Goal: Transaction & Acquisition: Purchase product/service

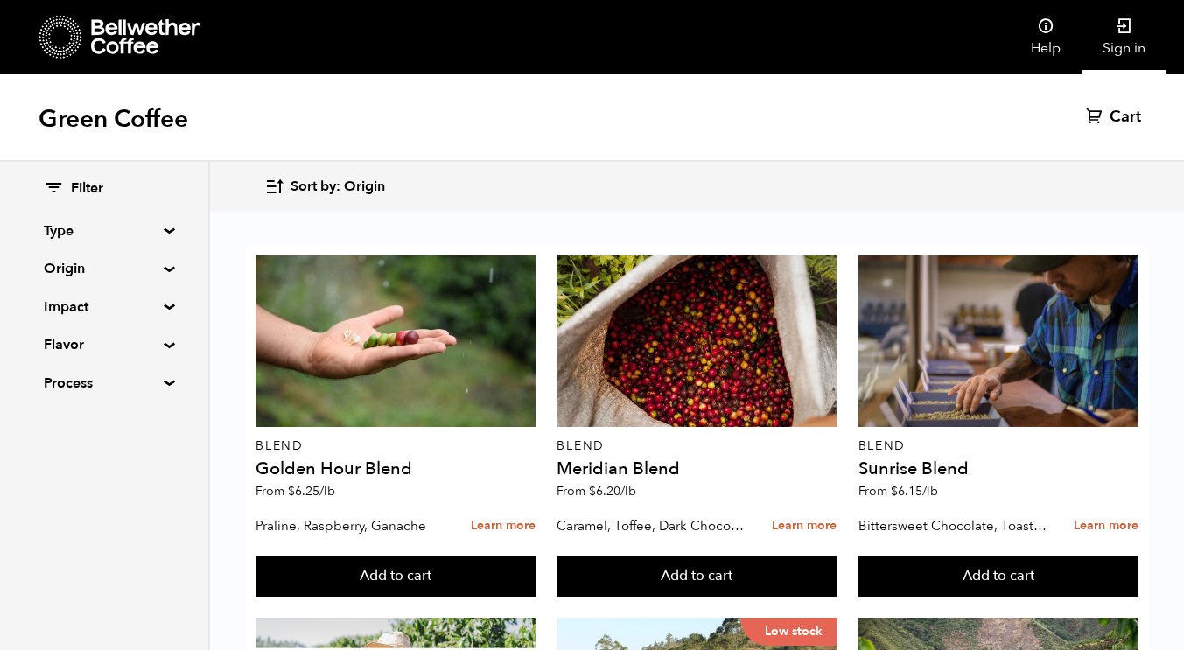
drag, startPoint x: 1146, startPoint y: 41, endPoint x: 1146, endPoint y: 52, distance: 10.5
click at [1146, 41] on link "Sign in" at bounding box center [1123, 37] width 85 height 74
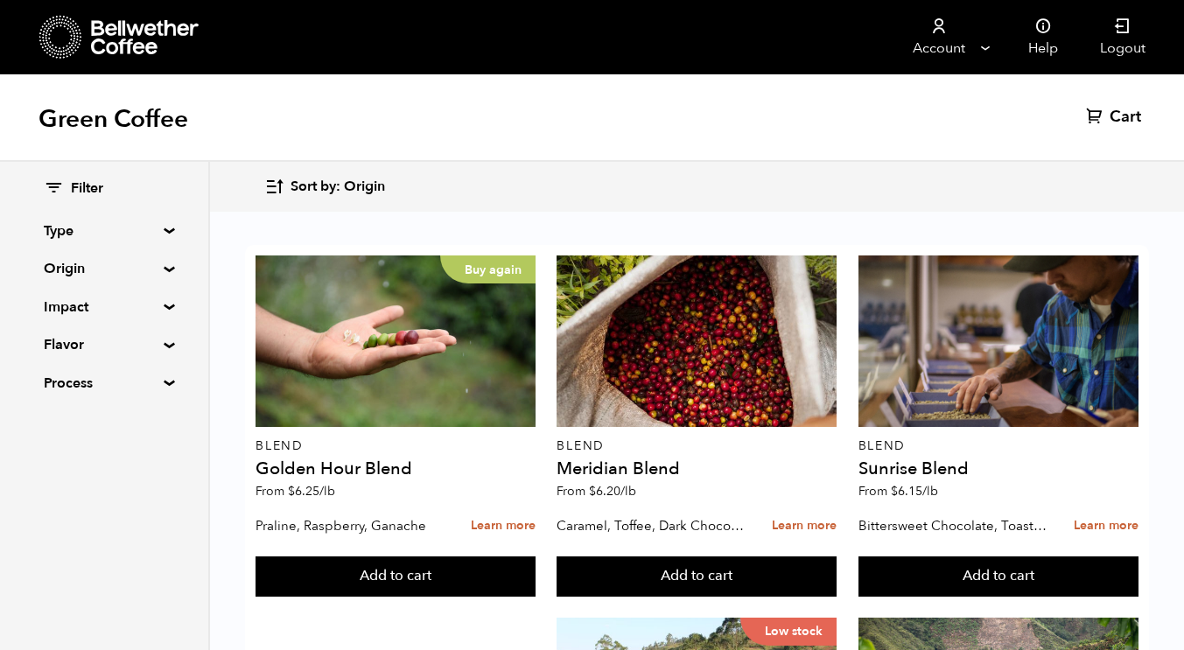
scroll to position [144, 0]
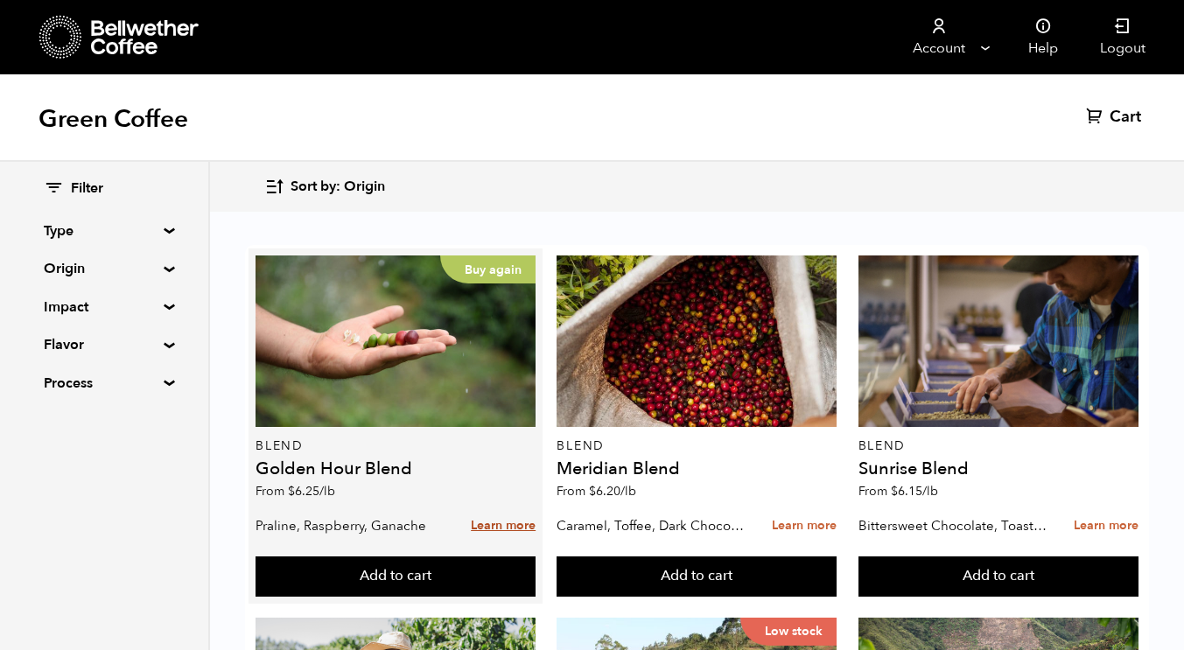
click at [492, 507] on link "Learn more" at bounding box center [503, 526] width 65 height 38
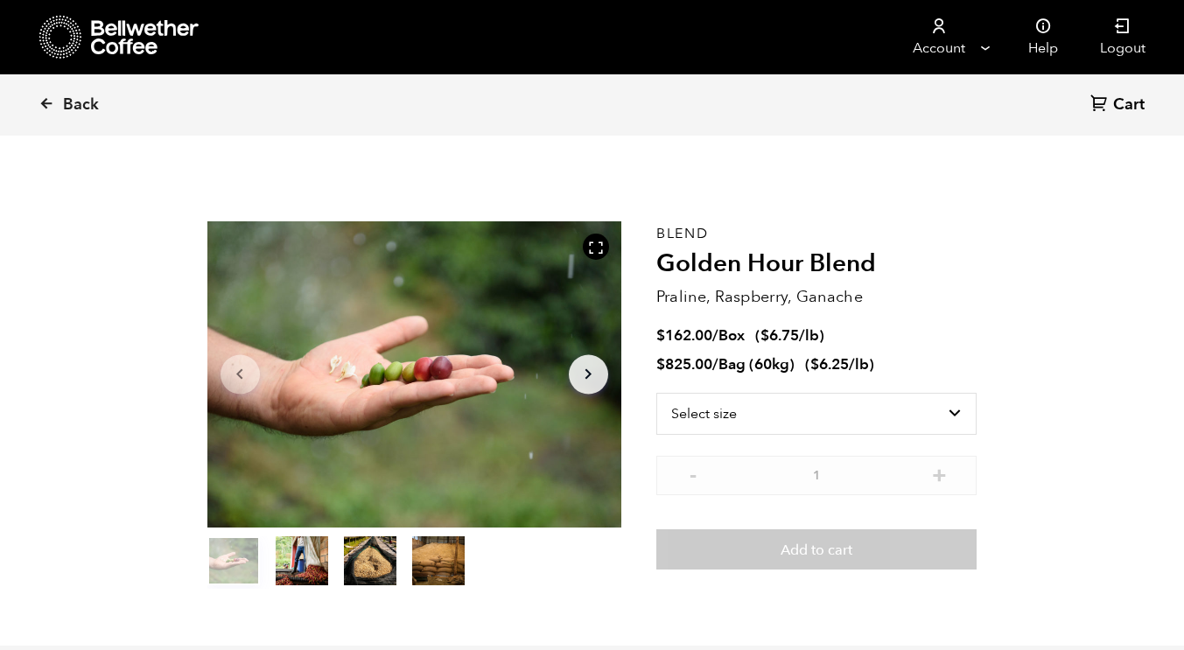
scroll to position [761, 749]
click at [714, 426] on select "Select size Bag (60kg) (132 lbs) Box (24 lbs)" at bounding box center [816, 414] width 321 height 42
select select "bag-3"
click at [656, 393] on select "Select size Bag (60kg) (132 lbs) Box (24 lbs)" at bounding box center [816, 414] width 321 height 42
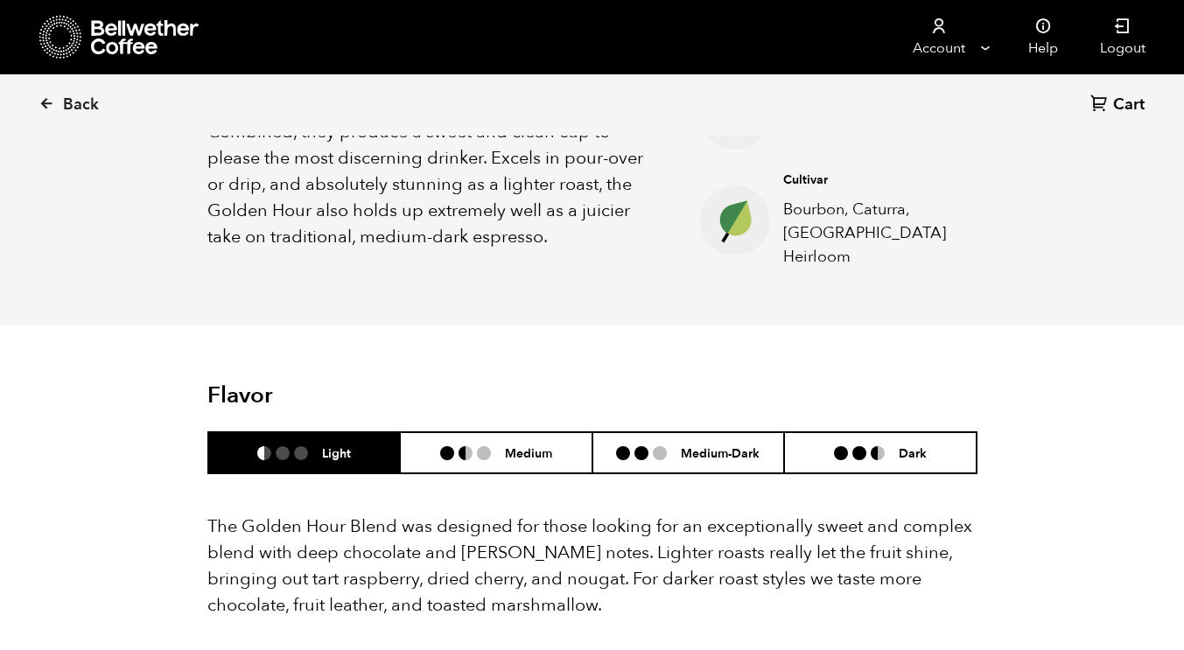
scroll to position [784, 0]
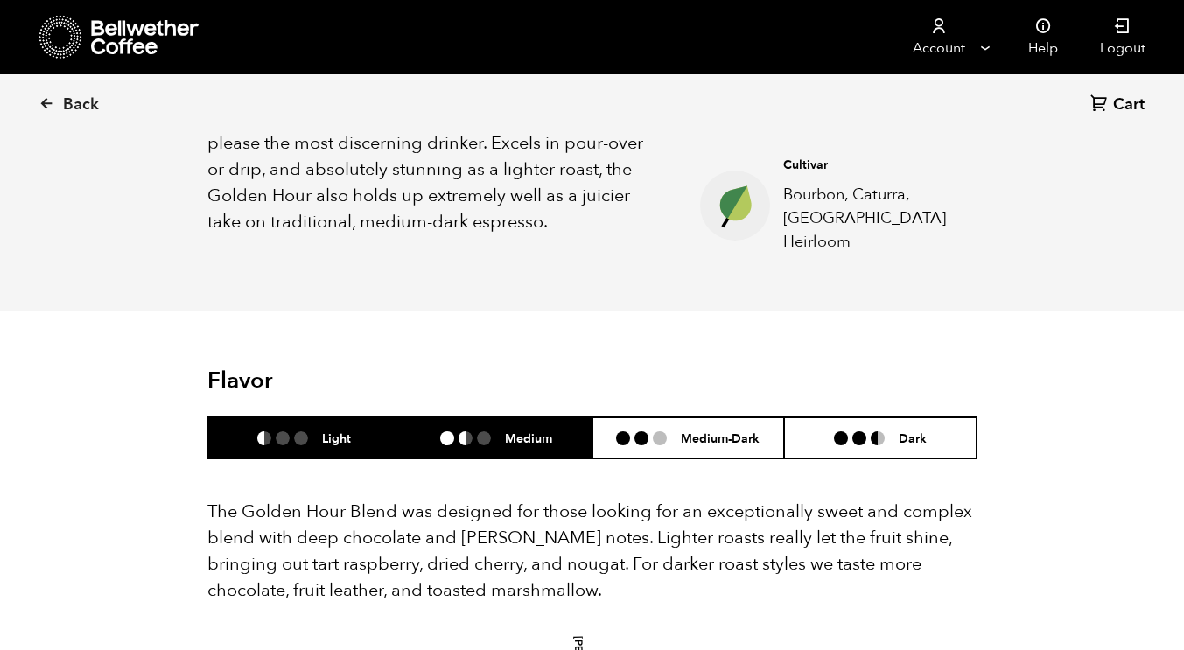
click at [440, 417] on li "Medium" at bounding box center [496, 437] width 192 height 41
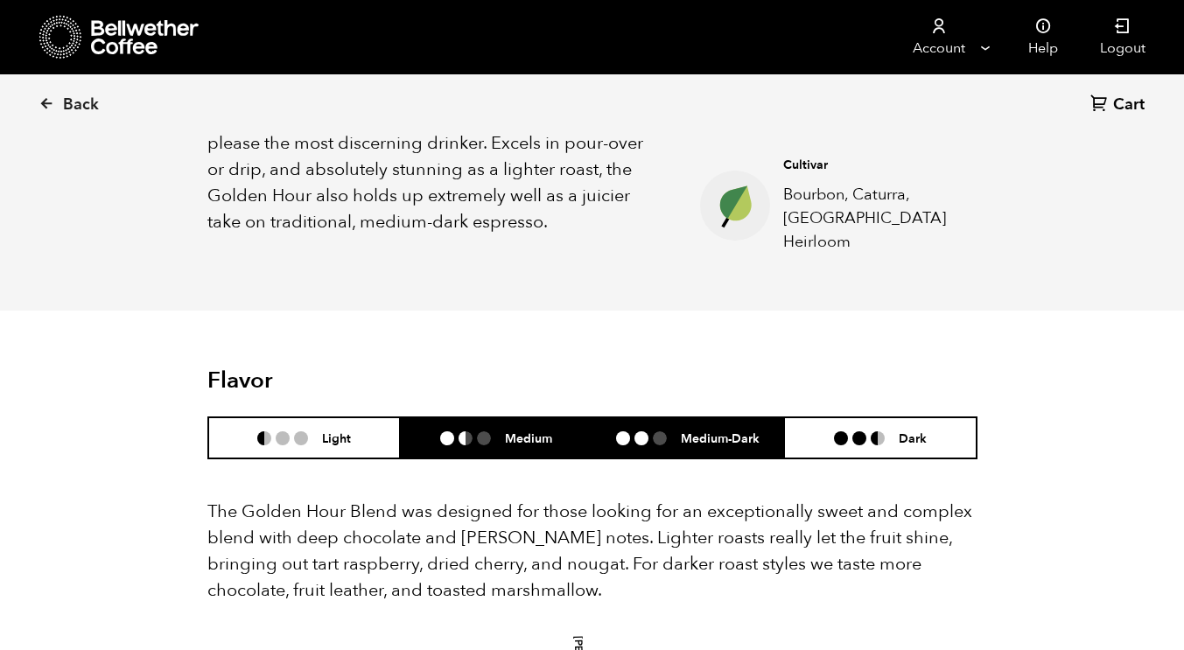
click at [636, 417] on li "Medium-Dark" at bounding box center [688, 437] width 192 height 41
click at [444, 431] on li at bounding box center [447, 438] width 14 height 14
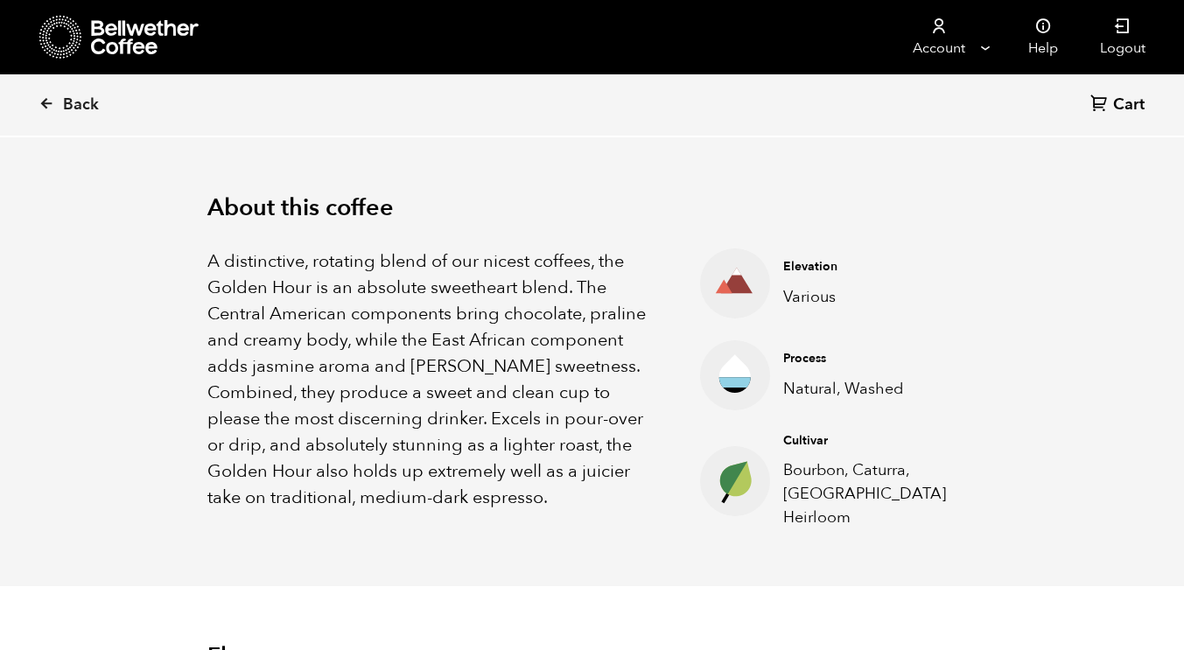
scroll to position [0, 0]
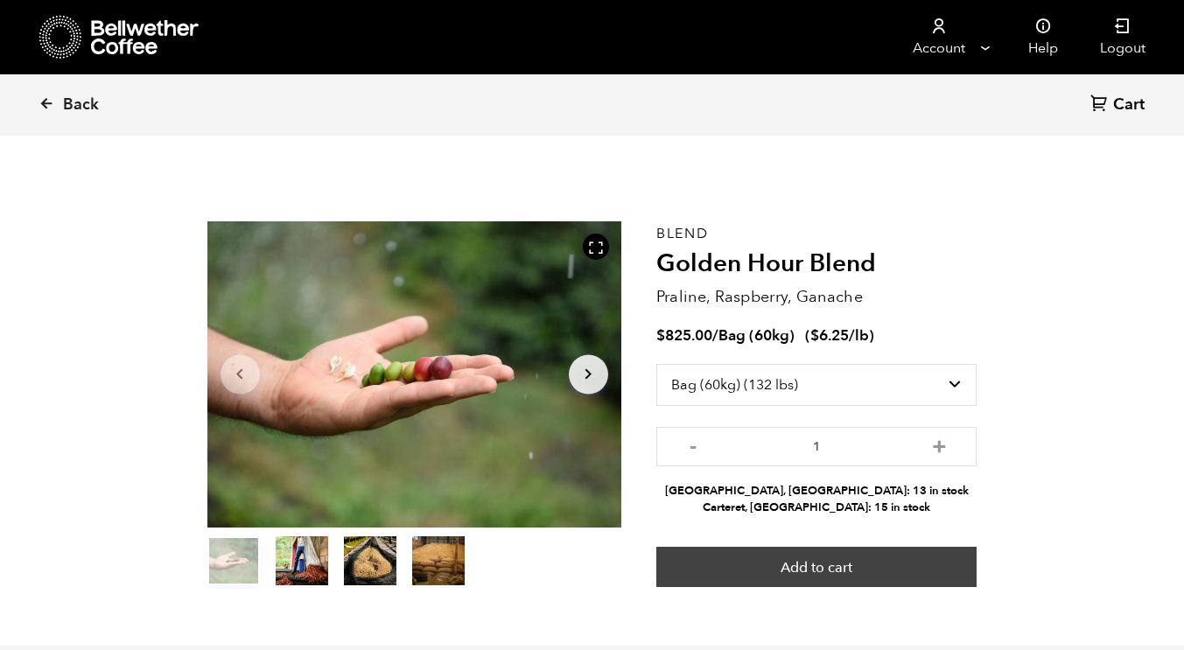
click at [797, 574] on button "Add to cart" at bounding box center [816, 567] width 321 height 40
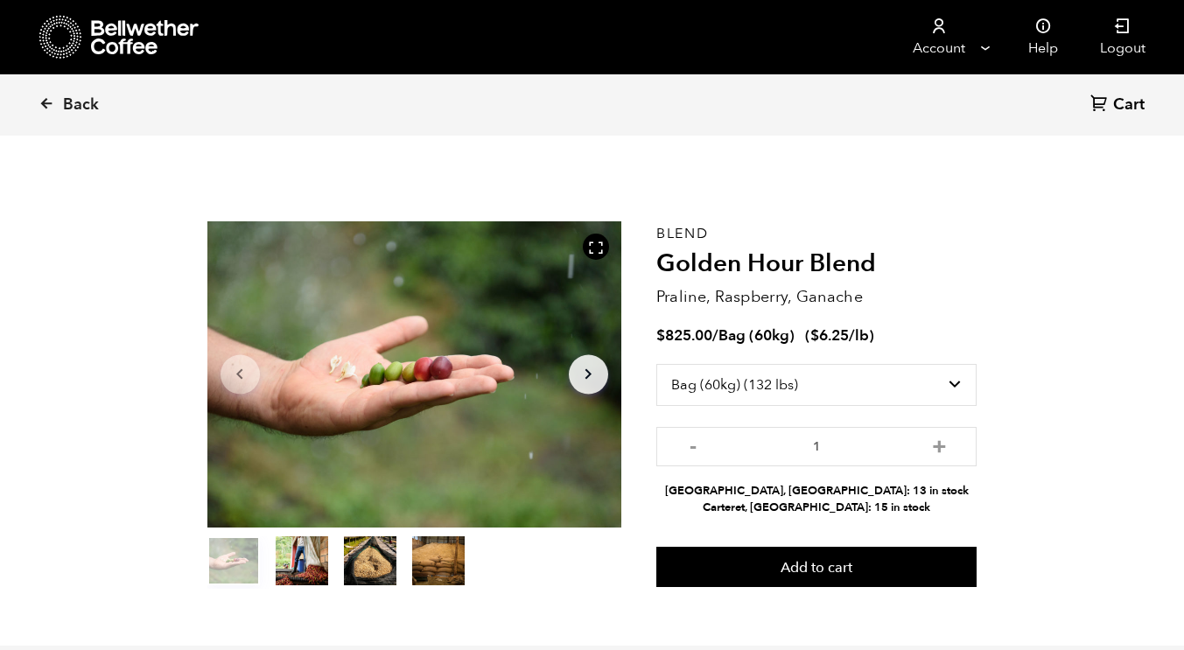
click at [1099, 96] on icon at bounding box center [1099, 103] width 18 height 18
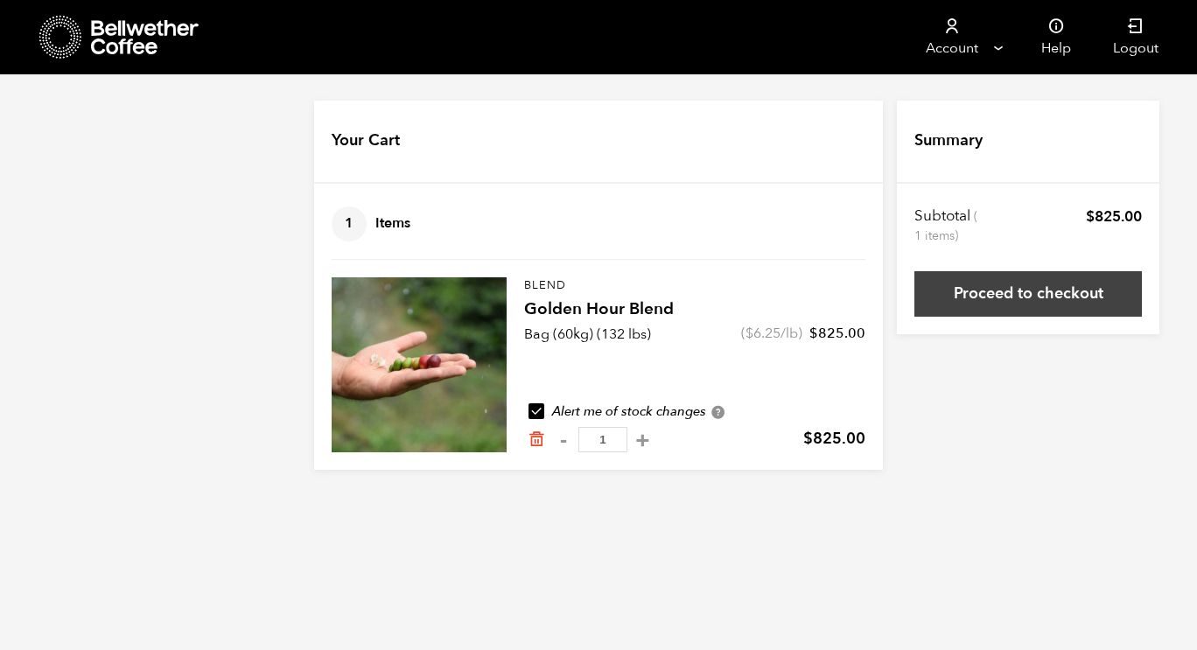
click at [1043, 314] on link "Proceed to checkout" at bounding box center [1027, 293] width 227 height 45
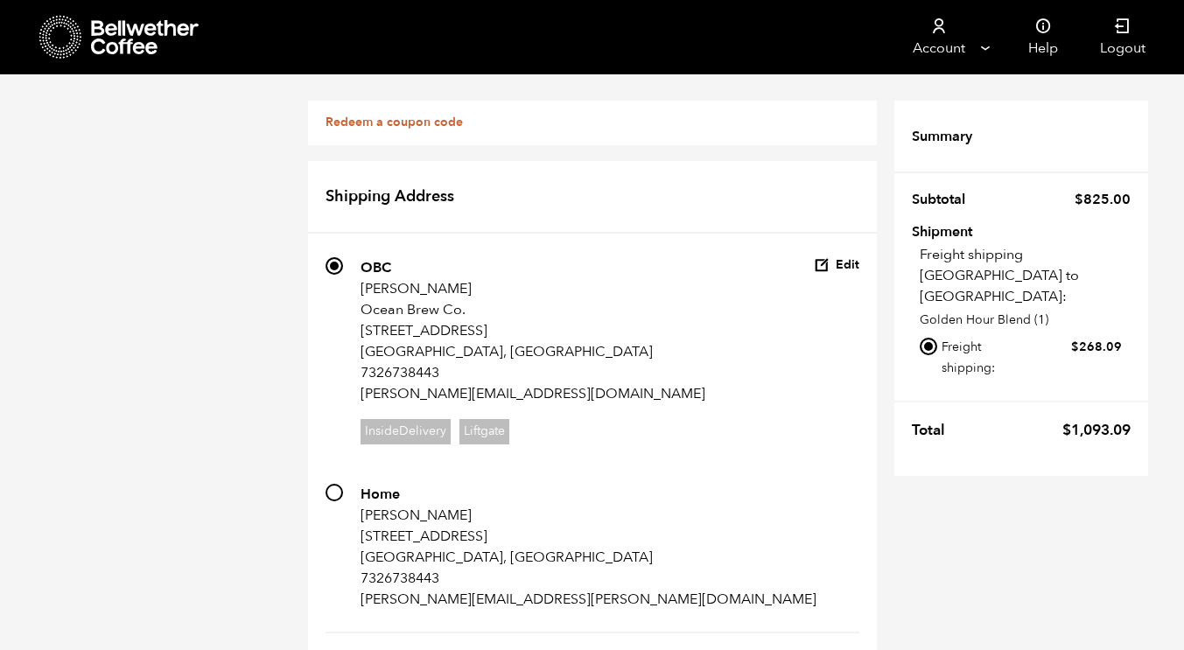
click at [925, 393] on input "Local pickup - [GEOGRAPHIC_DATA], [GEOGRAPHIC_DATA]" at bounding box center [928, 401] width 17 height 17
radio input "true"
